Goal: Task Accomplishment & Management: Manage account settings

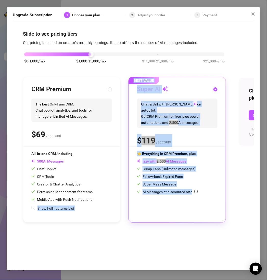
drag, startPoint x: 211, startPoint y: 199, endPoint x: 94, endPoint y: 189, distance: 116.8
click at [94, 189] on div "CRM Premium The best OnlyFans CRM. Chat copilot, analytics, and tools for manag…" at bounding box center [124, 150] width 203 height 146
click at [94, 189] on div "All-in-one CRM, including: AI Messages Chat Copilot CRM Tools Creator & Chatter…" at bounding box center [71, 177] width 81 height 52
radio input "true"
radio input "false"
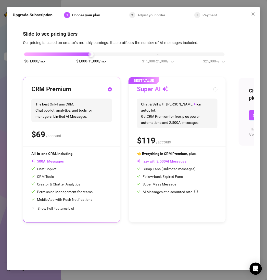
click at [83, 127] on div "CRM Premium The best OnlyFans CRM. Chat copilot, analytics, and tools for manag…" at bounding box center [71, 115] width 81 height 61
click at [52, 210] on span "Show Full Features List" at bounding box center [56, 209] width 37 height 4
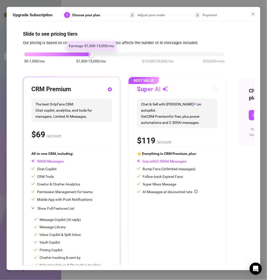
drag, startPoint x: 91, startPoint y: 56, endPoint x: 94, endPoint y: 57, distance: 3.7
click at [94, 57] on div "$0-1,000/mo $1,000-15,000/mo $15,000-25,000/mo $25,000+/mo" at bounding box center [124, 60] width 203 height 29
drag, startPoint x: 90, startPoint y: 56, endPoint x: 83, endPoint y: 57, distance: 7.3
click at [83, 57] on div "$0-1,000/mo $1,000-15,000/mo $15,000-25,000/mo $25,000+/mo" at bounding box center [124, 60] width 203 height 29
click at [213, 87] on div "Super AI" at bounding box center [177, 89] width 81 height 8
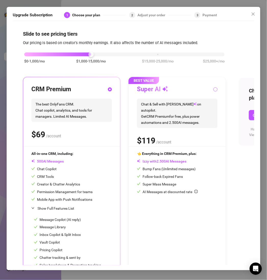
radio input "false"
radio input "true"
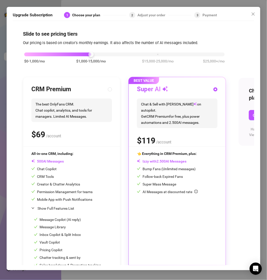
click at [59, 137] on span "/account" at bounding box center [53, 136] width 15 height 5
radio input "true"
radio input "false"
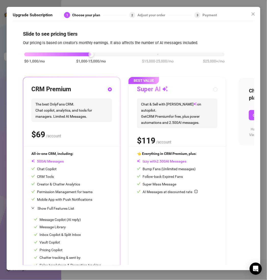
click at [55, 137] on span "/account" at bounding box center [53, 136] width 15 height 5
click at [56, 134] on span "/account" at bounding box center [53, 136] width 15 height 5
click at [255, 15] on icon "close" at bounding box center [253, 14] width 4 height 4
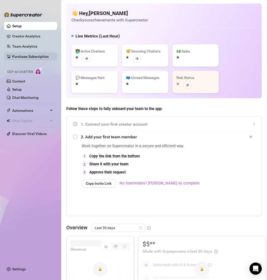
click at [30, 57] on link "Purchase Subscription" at bounding box center [30, 57] width 36 height 4
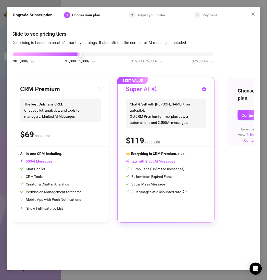
scroll to position [0, 35]
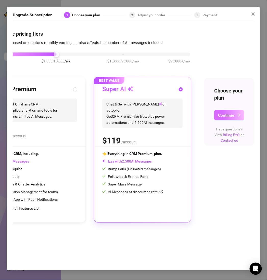
click at [238, 114] on icon "arrow-right" at bounding box center [239, 115] width 4 height 4
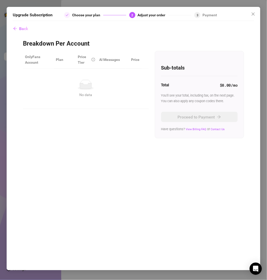
scroll to position [0, 0]
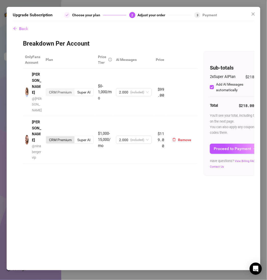
click at [65, 137] on div "CRM Premium" at bounding box center [60, 140] width 28 height 7
click at [47, 137] on input "CRM Premium" at bounding box center [47, 137] width 0 height 0
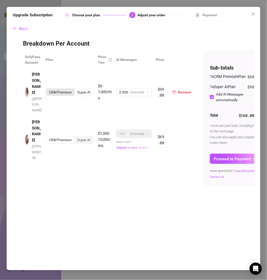
click at [66, 89] on div "CRM Premium" at bounding box center [60, 92] width 28 height 7
click at [47, 90] on input "CRM Premium" at bounding box center [47, 90] width 0 height 0
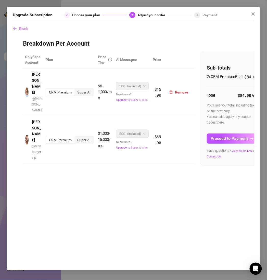
click at [135, 82] on span "(included)" at bounding box center [134, 86] width 14 height 8
click at [87, 89] on div "Super AI" at bounding box center [84, 92] width 19 height 7
click at [76, 90] on input "Super AI" at bounding box center [76, 90] width 0 height 0
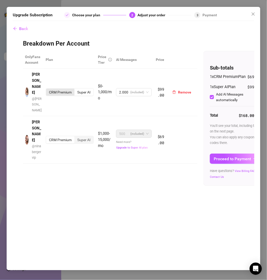
click at [59, 89] on div "CRM Premium" at bounding box center [60, 92] width 28 height 7
click at [47, 90] on input "CRM Premium" at bounding box center [47, 90] width 0 height 0
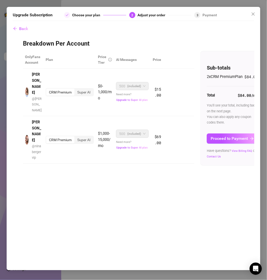
scroll to position [0, 9]
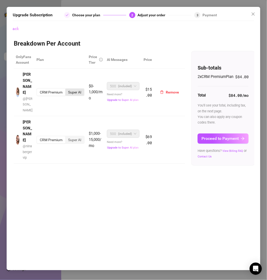
click at [71, 89] on div "Super AI" at bounding box center [74, 92] width 19 height 7
click at [67, 90] on input "Super AI" at bounding box center [67, 90] width 0 height 0
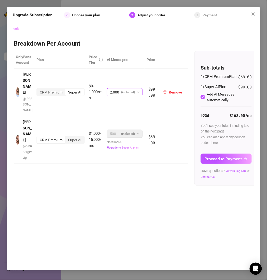
click at [118, 89] on span "2.000" at bounding box center [114, 93] width 9 height 8
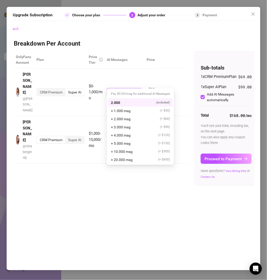
click at [123, 103] on div "2.000 (included)" at bounding box center [140, 103] width 59 height 6
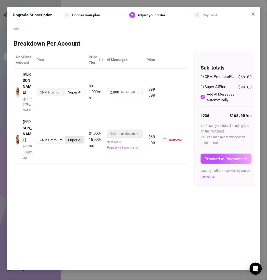
click at [76, 137] on div "Super AI" at bounding box center [74, 140] width 19 height 7
click at [67, 137] on input "Super AI" at bounding box center [67, 137] width 0 height 0
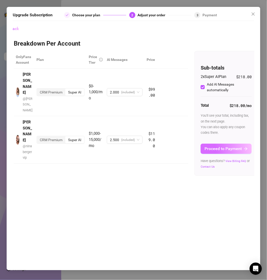
click at [233, 149] on span "Proceed to Payment" at bounding box center [223, 148] width 37 height 5
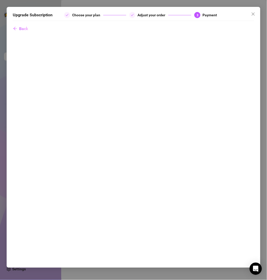
scroll to position [0, 0]
click at [251, 13] on span "Close" at bounding box center [253, 14] width 8 height 4
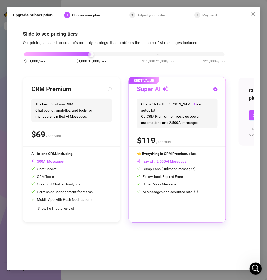
click at [53, 96] on div "CRM Premium The best OnlyFans CRM. Chat copilot, analytics, and tools for manag…" at bounding box center [71, 115] width 81 height 61
radio input "true"
radio input "false"
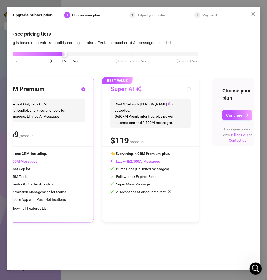
scroll to position [0, 35]
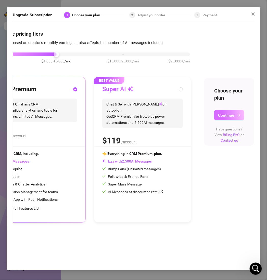
click at [229, 114] on span "Continue" at bounding box center [226, 115] width 16 height 5
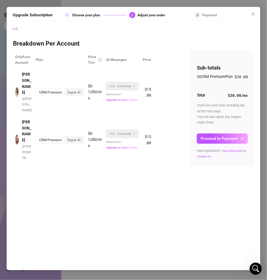
scroll to position [0, 0]
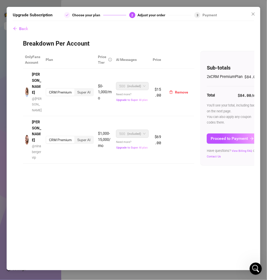
click at [60, 89] on div "CRM Premium" at bounding box center [60, 92] width 28 height 7
click at [47, 90] on input "CRM Premium" at bounding box center [47, 90] width 0 height 0
drag, startPoint x: 77, startPoint y: 87, endPoint x: 85, endPoint y: 83, distance: 9.1
click at [85, 88] on div "CRM Premium Super AI" at bounding box center [70, 92] width 48 height 8
click at [85, 89] on div "Super AI" at bounding box center [84, 92] width 19 height 7
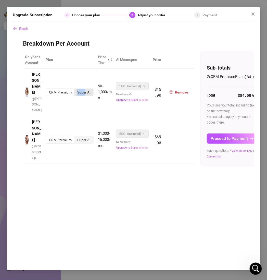
click at [76, 90] on input "Super AI" at bounding box center [76, 90] width 0 height 0
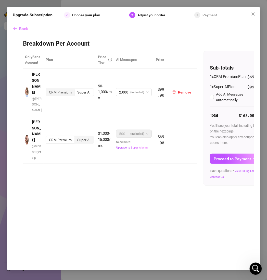
checkbox input "true"
click at [63, 89] on div "CRM Premium" at bounding box center [60, 92] width 28 height 7
click at [47, 90] on input "CRM Premium" at bounding box center [47, 90] width 0 height 0
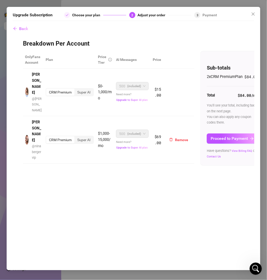
click at [59, 137] on div "CRM Premium" at bounding box center [60, 140] width 28 height 7
click at [47, 137] on input "CRM Premium" at bounding box center [47, 137] width 0 height 0
click at [87, 137] on div "Super AI" at bounding box center [84, 140] width 19 height 7
click at [76, 137] on input "Super AI" at bounding box center [76, 137] width 0 height 0
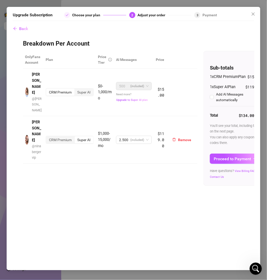
checkbox input "true"
click at [65, 137] on div "CRM Premium" at bounding box center [60, 140] width 28 height 7
click at [47, 137] on input "CRM Premium" at bounding box center [47, 137] width 0 height 0
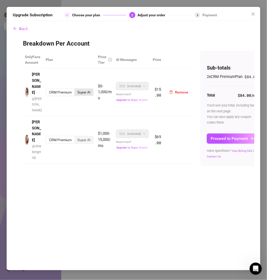
click at [86, 89] on div "Super AI" at bounding box center [84, 92] width 19 height 7
click at [76, 90] on input "Super AI" at bounding box center [76, 90] width 0 height 0
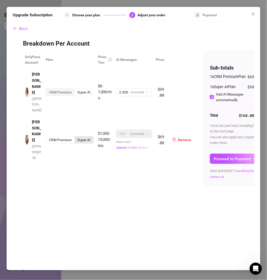
click at [83, 137] on div "Super AI" at bounding box center [84, 140] width 19 height 7
click at [76, 137] on input "Super AI" at bounding box center [76, 137] width 0 height 0
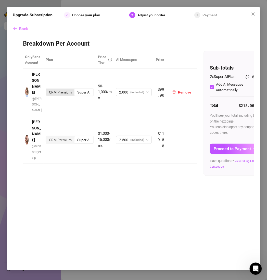
click at [62, 89] on div "CRM Premium" at bounding box center [60, 92] width 28 height 7
click at [47, 90] on input "CRM Premium" at bounding box center [47, 90] width 0 height 0
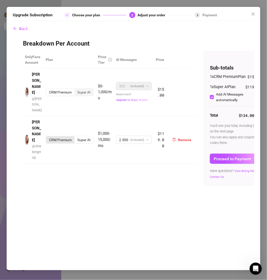
click at [59, 137] on div "CRM Premium" at bounding box center [60, 140] width 28 height 7
click at [47, 137] on input "CRM Premium" at bounding box center [47, 137] width 0 height 0
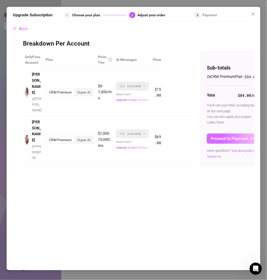
click at [239, 141] on span "Proceed to Payment" at bounding box center [229, 138] width 37 height 5
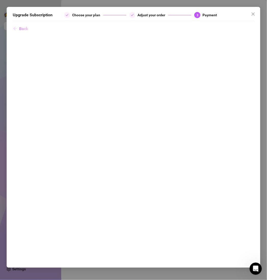
click at [25, 28] on span "Back" at bounding box center [23, 28] width 9 height 5
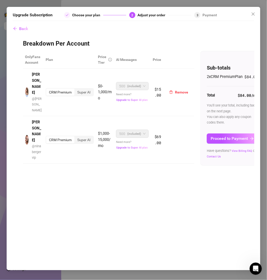
click at [68, 89] on div "CRM Premium" at bounding box center [60, 92] width 28 height 7
click at [47, 90] on input "CRM Premium" at bounding box center [47, 90] width 0 height 0
click at [83, 89] on div "Super AI" at bounding box center [84, 92] width 19 height 7
click at [76, 90] on input "Super AI" at bounding box center [76, 90] width 0 height 0
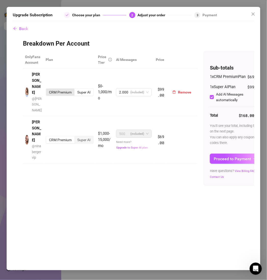
click at [65, 89] on div "CRM Premium" at bounding box center [60, 92] width 28 height 7
click at [47, 90] on input "CRM Premium" at bounding box center [47, 90] width 0 height 0
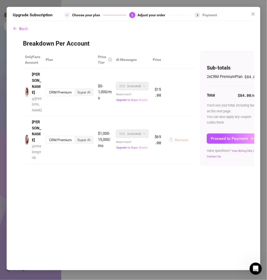
click at [180, 138] on span "Remove" at bounding box center [181, 140] width 13 height 4
click at [142, 90] on icon "exclamation-circle" at bounding box center [142, 92] width 4 height 4
click at [152, 133] on div "OnlyFans Account Plan Price Tier AI Messages Price Nina @ ninaberger CRM Premiu…" at bounding box center [133, 110] width 221 height 118
click at [143, 146] on span "Upgrade to Super AI plan" at bounding box center [131, 147] width 31 height 3
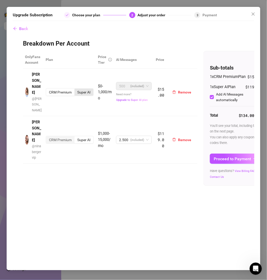
click at [84, 89] on div "Super AI" at bounding box center [84, 92] width 19 height 7
click at [76, 90] on input "Super AI" at bounding box center [76, 90] width 0 height 0
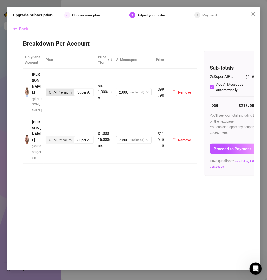
click at [59, 89] on div "CRM Premium" at bounding box center [60, 92] width 28 height 7
click at [47, 90] on input "CRM Premium" at bounding box center [47, 90] width 0 height 0
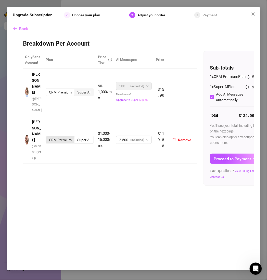
click at [65, 137] on div "CRM Premium" at bounding box center [60, 140] width 28 height 7
click at [47, 137] on input "CRM Premium" at bounding box center [47, 137] width 0 height 0
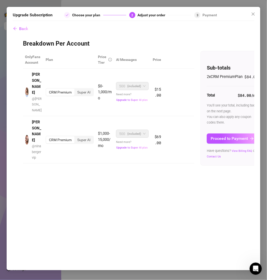
click at [227, 144] on button "Proceed to Payment" at bounding box center [232, 139] width 51 height 10
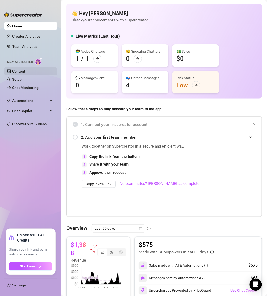
click at [25, 71] on link "Content" at bounding box center [18, 71] width 13 height 4
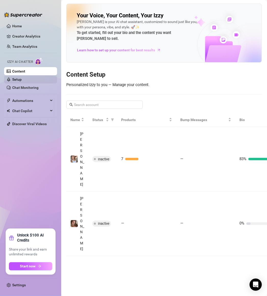
click at [20, 81] on link "Setup" at bounding box center [16, 79] width 9 height 4
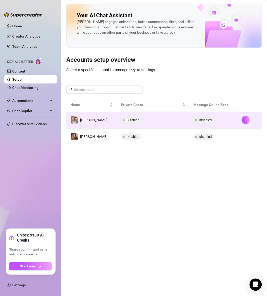
click at [180, 125] on td "Disabled" at bounding box center [153, 120] width 72 height 17
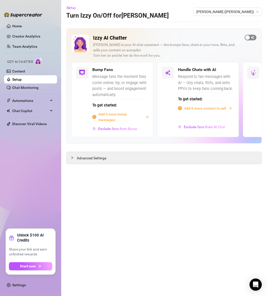
click at [247, 36] on div "button" at bounding box center [247, 37] width 5 height 5
click at [143, 72] on span "button" at bounding box center [143, 70] width 11 height 6
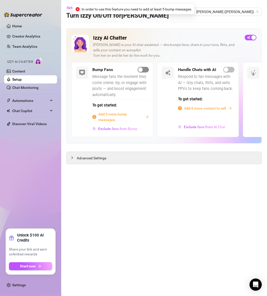
click at [143, 72] on span "button" at bounding box center [143, 70] width 11 height 6
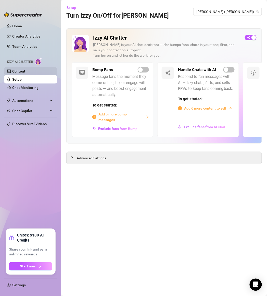
click at [18, 73] on link "Content" at bounding box center [18, 71] width 13 height 4
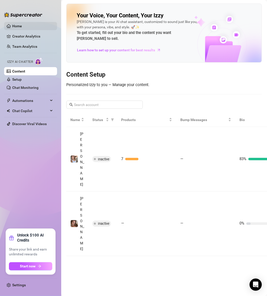
click at [15, 28] on link "Home" at bounding box center [17, 26] width 10 height 4
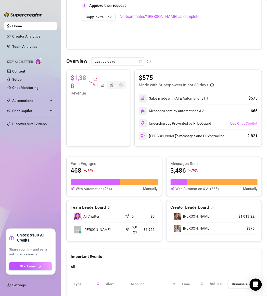
scroll to position [11, 0]
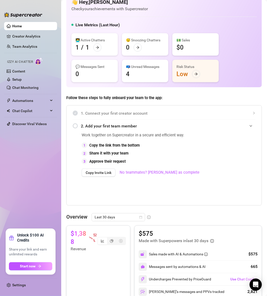
click at [76, 128] on div "2. Add your first team member" at bounding box center [164, 126] width 183 height 13
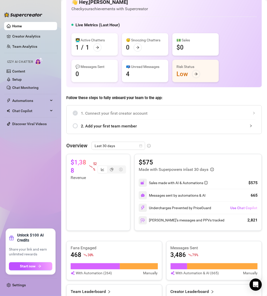
click at [73, 126] on div "2. Add your first team member" at bounding box center [164, 126] width 183 height 13
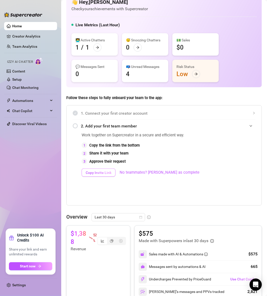
click at [102, 175] on span "Copy Invite Link" at bounding box center [99, 172] width 26 height 4
click at [250, 125] on icon "expanded" at bounding box center [251, 125] width 3 height 3
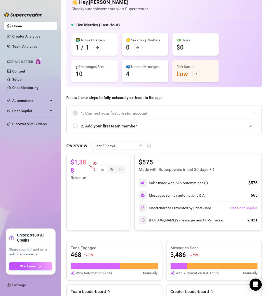
click at [250, 125] on icon "collapsed" at bounding box center [251, 125] width 3 height 3
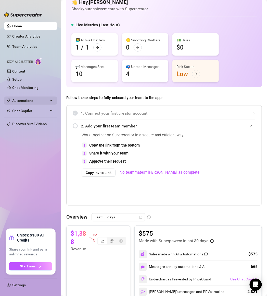
click at [34, 100] on span "Automations" at bounding box center [30, 100] width 36 height 8
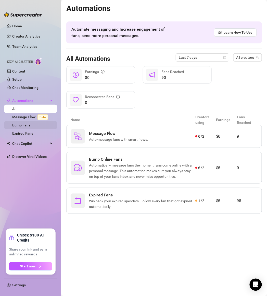
click at [30, 127] on link "Bump Fans" at bounding box center [21, 125] width 18 height 4
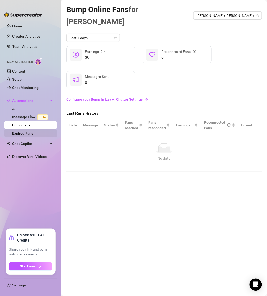
click at [33, 134] on link "Expired Fans" at bounding box center [22, 133] width 21 height 4
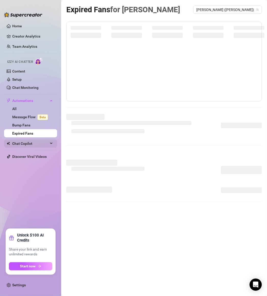
click at [24, 143] on span "Chat Copilot" at bounding box center [30, 143] width 36 height 8
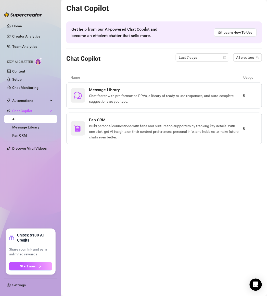
click at [28, 143] on ul "Home Creator Analytics Team Analytics Izzy AI Chatter Content Setup Chat Monito…" at bounding box center [30, 123] width 53 height 207
click at [27, 137] on link "Fan CRM" at bounding box center [19, 135] width 15 height 4
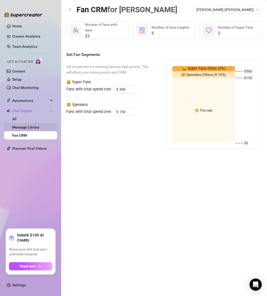
click at [29, 127] on link "Message Library" at bounding box center [25, 127] width 27 height 4
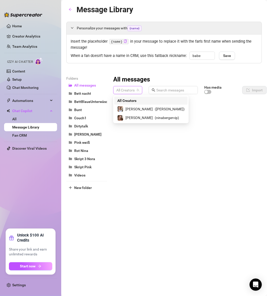
click at [126, 91] on span "All Creators" at bounding box center [127, 90] width 23 height 8
click at [155, 115] on span "( ninabergervip )" at bounding box center [167, 118] width 24 height 6
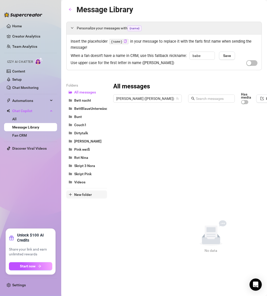
click at [84, 196] on span "New folder" at bounding box center [83, 194] width 18 height 4
click at [88, 192] on input "text" at bounding box center [86, 190] width 41 height 8
type input "Couch Nacht"
click at [113, 211] on div "Folders All messages Bett nacht BettBlaueUnterwäsche Bunt Couch Nacht Couch1 Di…" at bounding box center [164, 167] width 196 height 171
click at [90, 126] on span "Couch Nacht" at bounding box center [84, 125] width 21 height 4
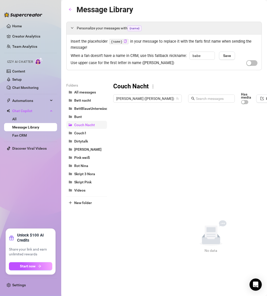
click at [97, 126] on button "Couch Nacht" at bounding box center [86, 125] width 41 height 8
click at [154, 86] on icon "more" at bounding box center [153, 86] width 5 height 5
click at [168, 95] on link "Rename" at bounding box center [164, 95] width 19 height 4
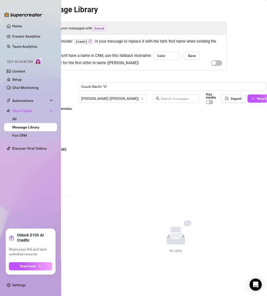
type input "Couch Nacht VIP"
click at [150, 130] on div "Couch Nacht VIP [PERSON_NAME] (ninabergervip) Has media Import New Message Titl…" at bounding box center [176, 167] width 196 height 171
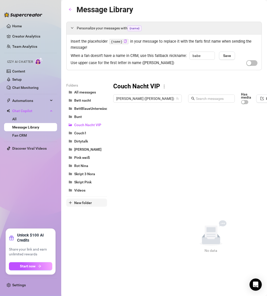
click at [80, 204] on span "New folder" at bounding box center [83, 203] width 18 height 4
drag, startPoint x: 84, startPoint y: 201, endPoint x: 114, endPoint y: 199, distance: 29.9
click at [84, 200] on input "text" at bounding box center [86, 198] width 41 height 8
type input "Bett Nacht VIP"
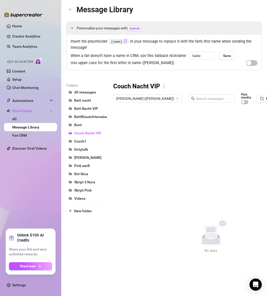
click at [129, 223] on div "No data No data" at bounding box center [211, 236] width 196 height 33
click at [83, 211] on span "New folder" at bounding box center [83, 211] width 18 height 4
click at [93, 206] on input "text" at bounding box center [86, 206] width 41 height 8
type input "Küche Frühstück Vip"
click at [122, 243] on div "No data No data" at bounding box center [211, 236] width 196 height 33
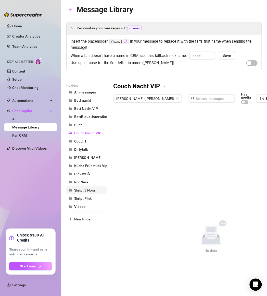
click at [88, 191] on span "Skript 3 Nora" at bounding box center [84, 190] width 21 height 4
click at [85, 191] on span "Skript 3 Nora" at bounding box center [84, 190] width 21 height 4
click at [80, 184] on span "Rot Nina" at bounding box center [81, 182] width 14 height 4
click at [83, 192] on span "Skript 3 Nora" at bounding box center [84, 190] width 21 height 4
click at [84, 192] on span "Skript 3 Nora" at bounding box center [84, 190] width 21 height 4
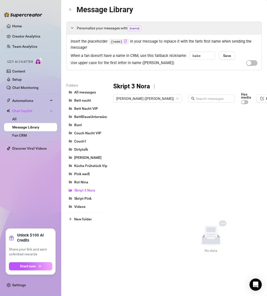
click at [153, 88] on icon "more" at bounding box center [154, 86] width 5 height 5
click at [163, 106] on link "Delete" at bounding box center [163, 104] width 15 height 4
click at [88, 173] on span "Pink weiß" at bounding box center [82, 174] width 16 height 4
click at [150, 101] on span "[PERSON_NAME] ([PERSON_NAME])" at bounding box center [147, 99] width 63 height 8
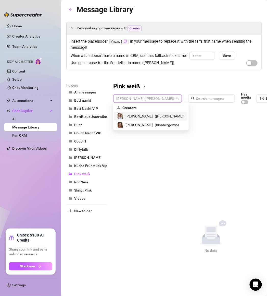
click at [155, 116] on span "( [PERSON_NAME] )" at bounding box center [170, 116] width 30 height 6
